Goal: Navigation & Orientation: Find specific page/section

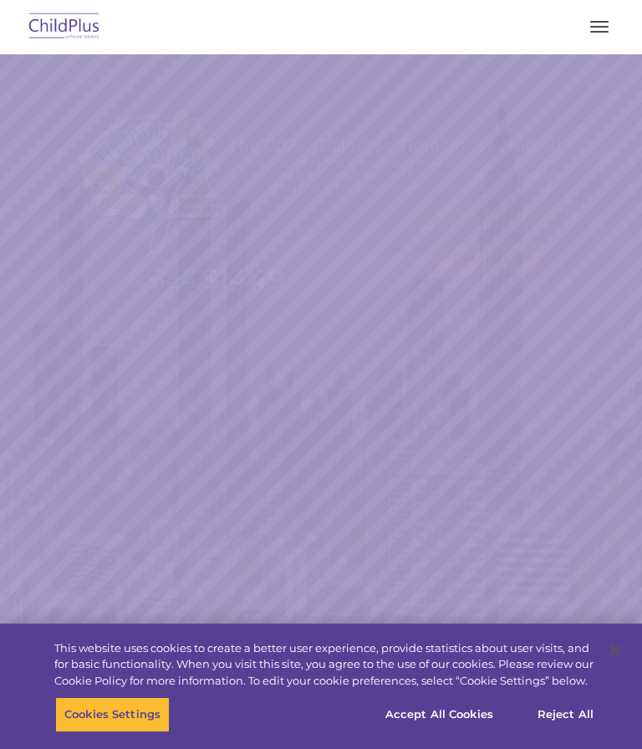
select select "MEDIUM"
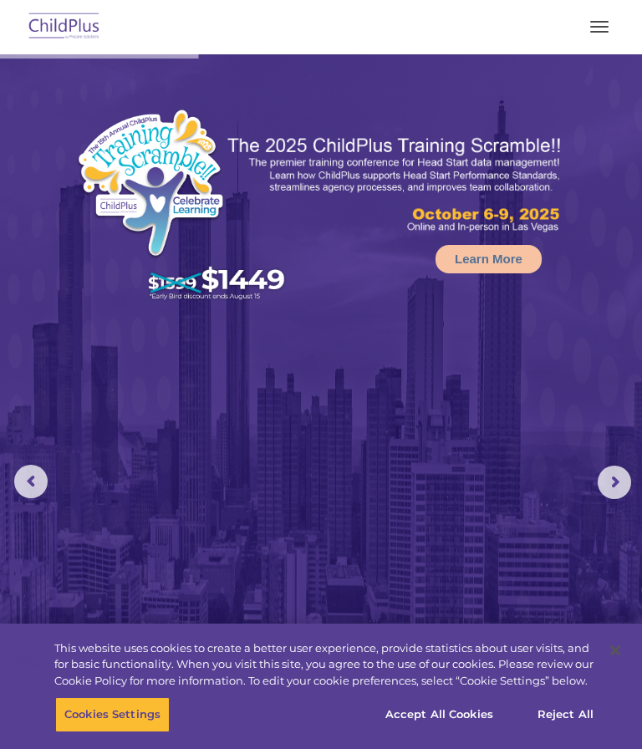
click at [607, 25] on button "button" at bounding box center [599, 26] width 35 height 27
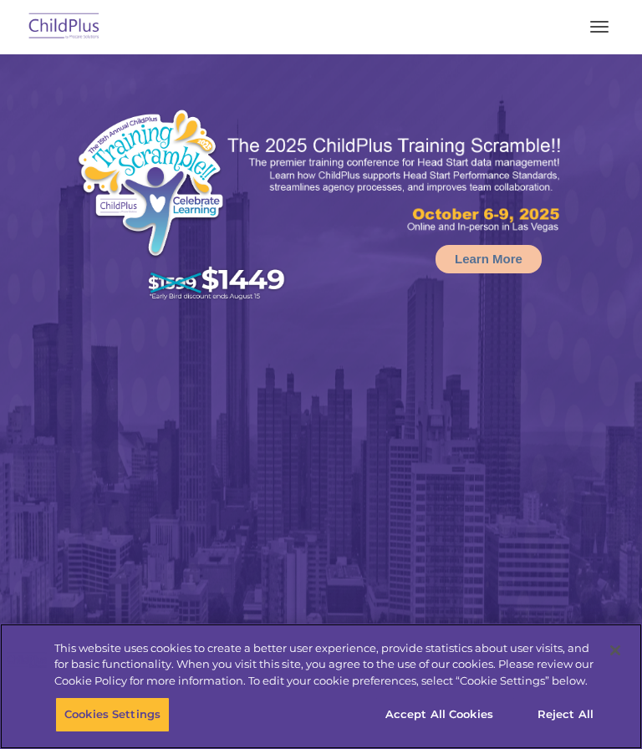
select select "MEDIUM"
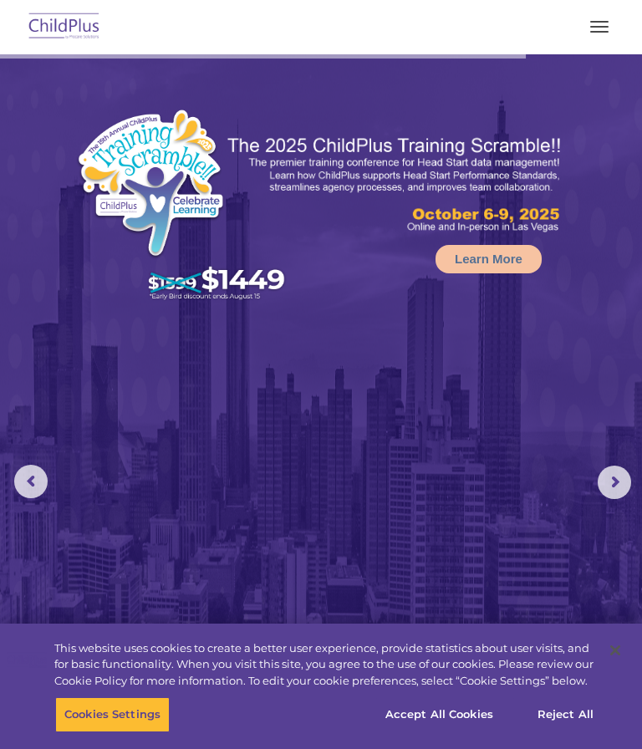
click at [600, 17] on button "button" at bounding box center [599, 26] width 35 height 27
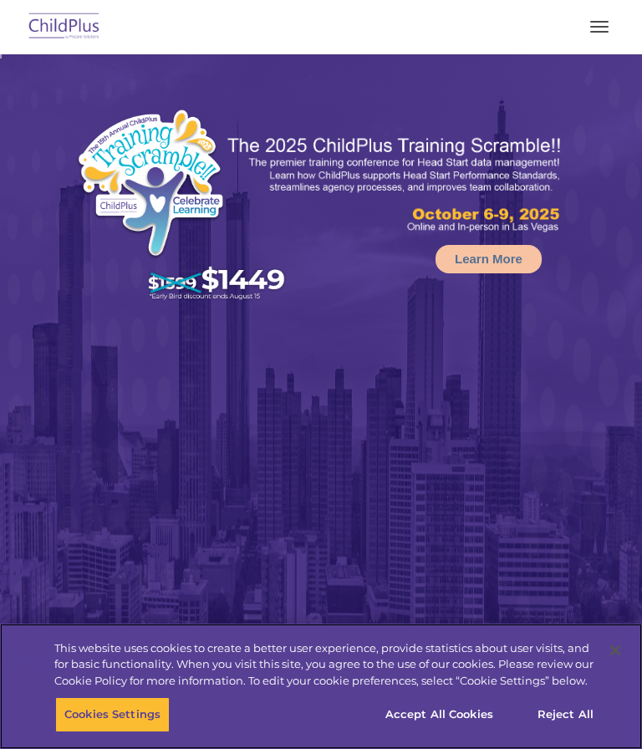
select select "MEDIUM"
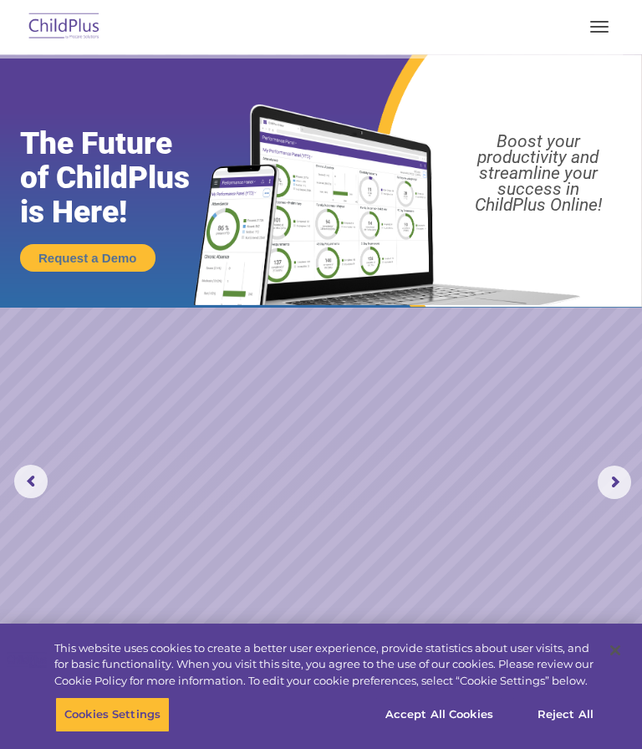
click at [608, 25] on button "button" at bounding box center [599, 26] width 35 height 27
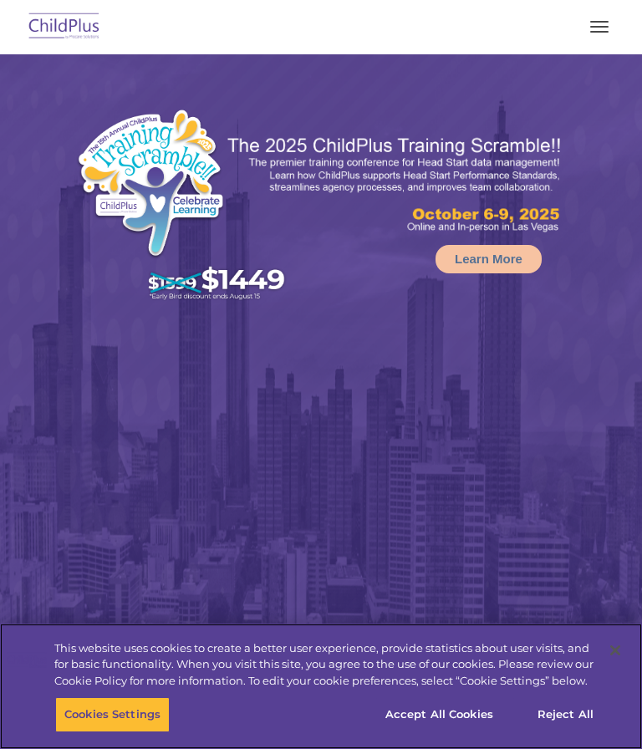
select select "MEDIUM"
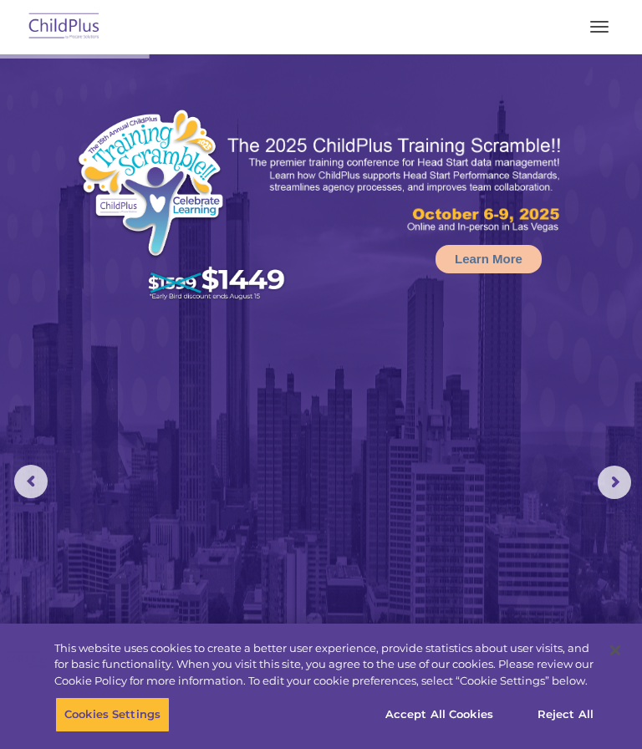
click at [604, 23] on button "button" at bounding box center [599, 26] width 35 height 27
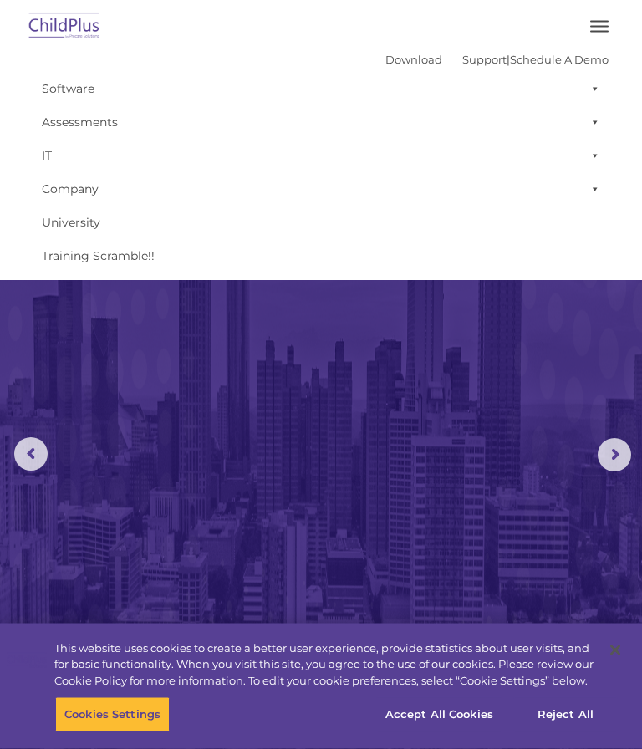
scroll to position [28, 0]
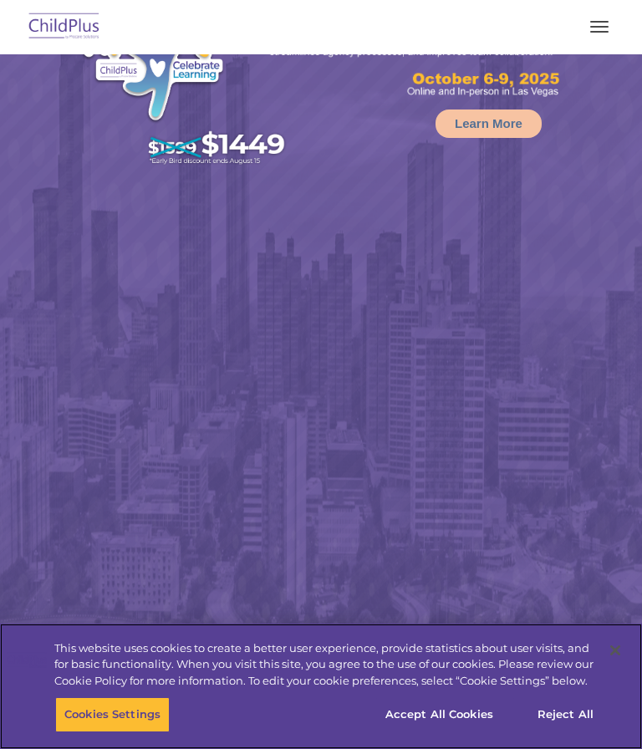
scroll to position [135, 0]
select select "MEDIUM"
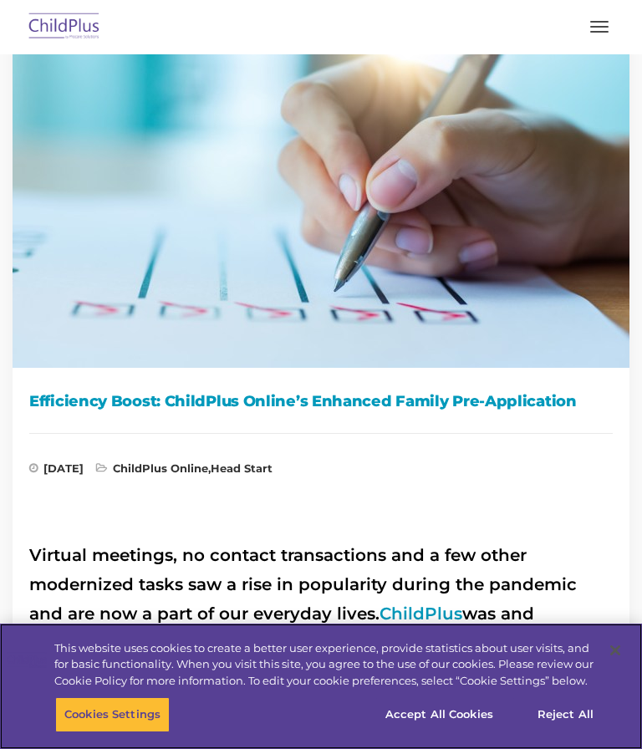
scroll to position [53, 0]
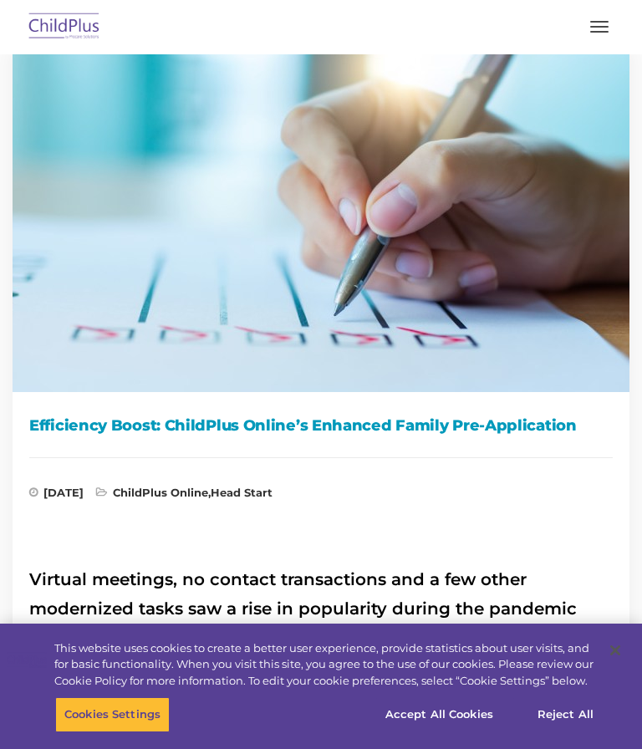
click at [607, 20] on button "button" at bounding box center [599, 26] width 35 height 27
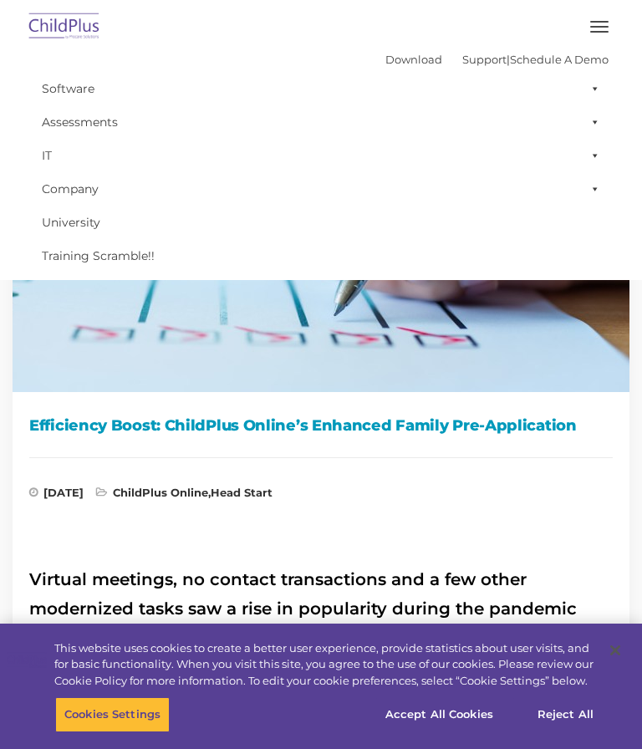
click at [559, 378] on img at bounding box center [321, 211] width 642 height 361
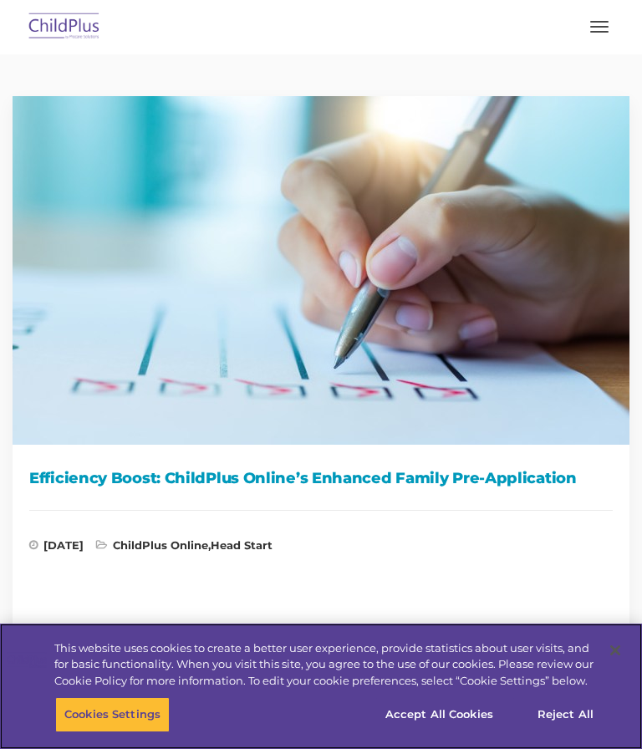
click at [476, 711] on button "Accept All Cookies" at bounding box center [439, 714] width 126 height 35
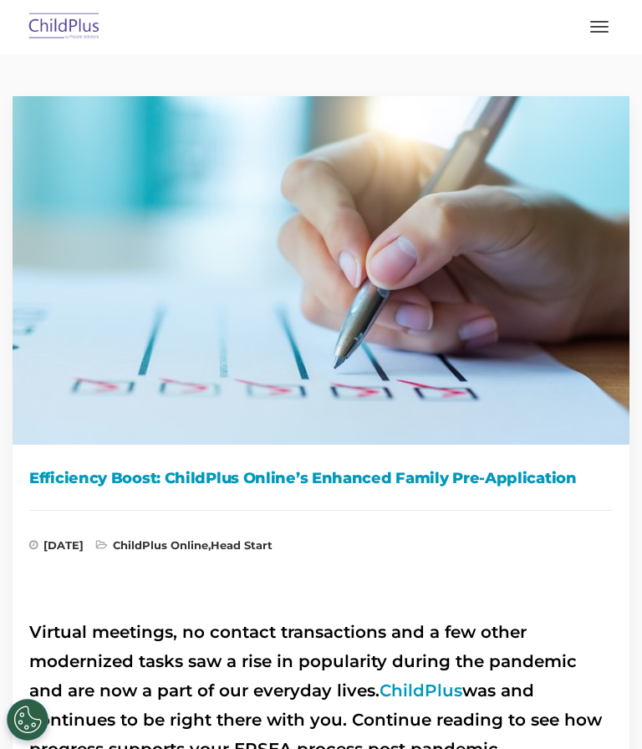
click at [591, 18] on button "button" at bounding box center [599, 26] width 35 height 27
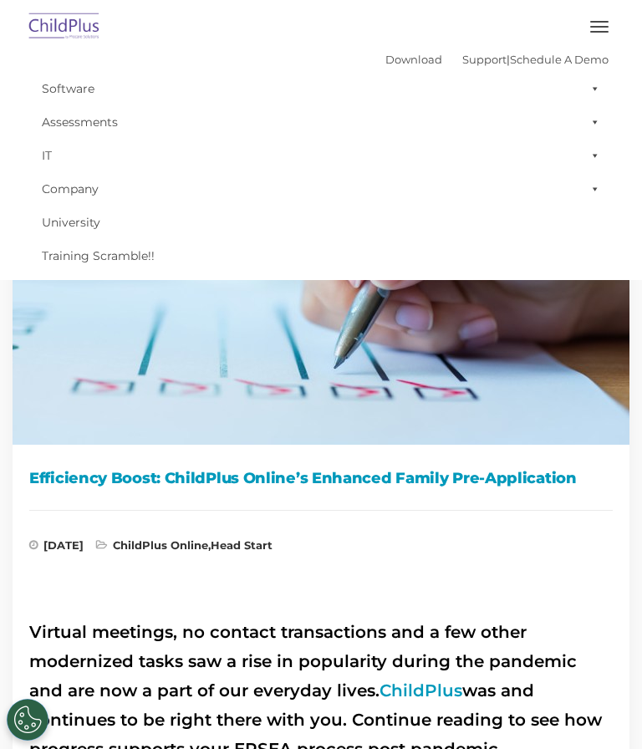
click at [597, 79] on span at bounding box center [591, 88] width 17 height 33
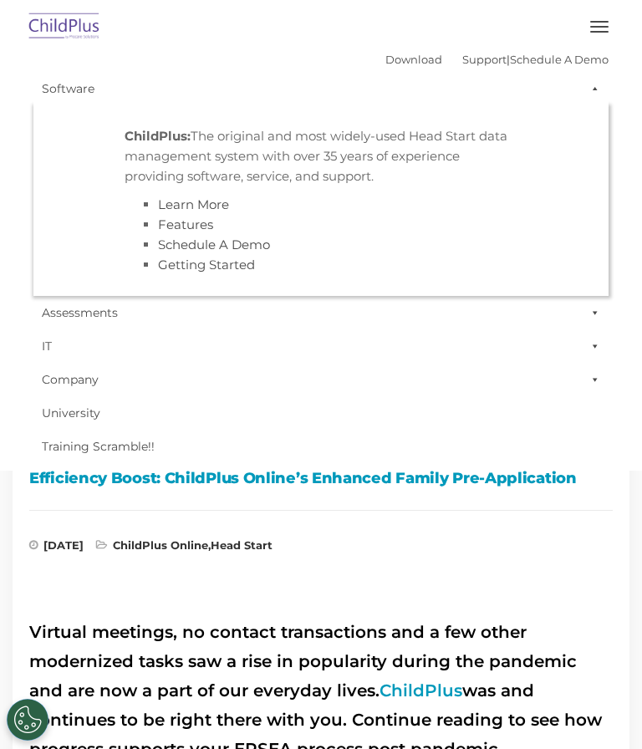
click at [594, 84] on span at bounding box center [591, 88] width 17 height 33
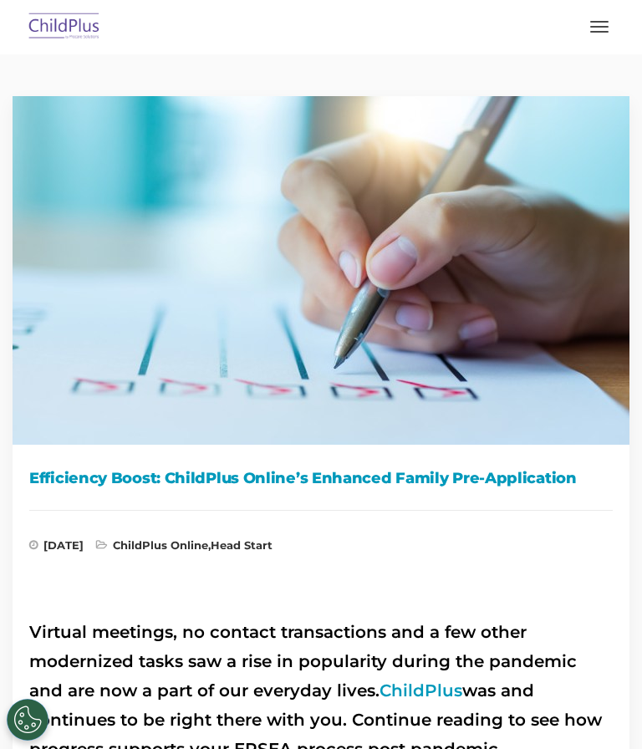
click at [591, 33] on button "button" at bounding box center [599, 26] width 35 height 27
